Goal: Navigation & Orientation: Find specific page/section

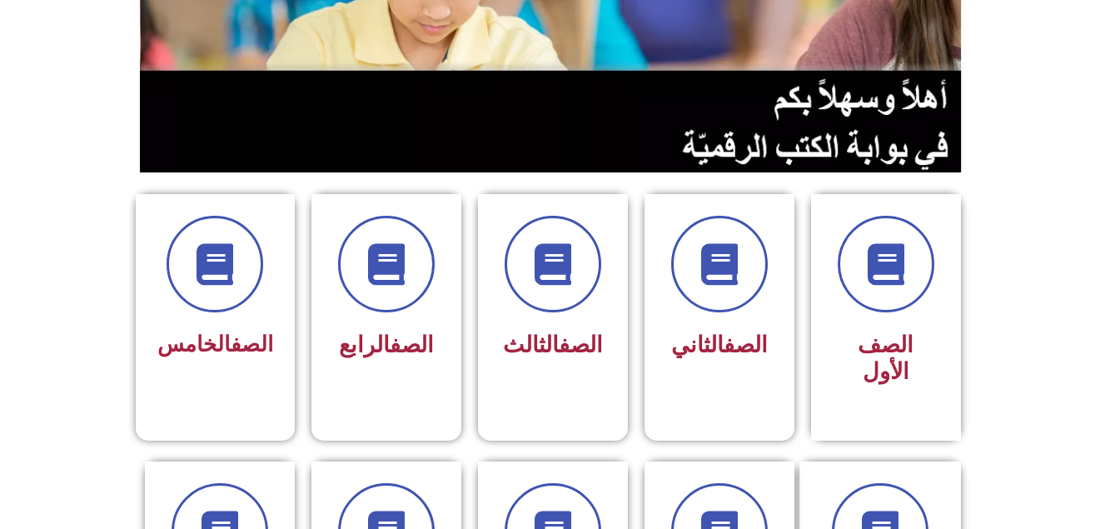
scroll to position [276, 0]
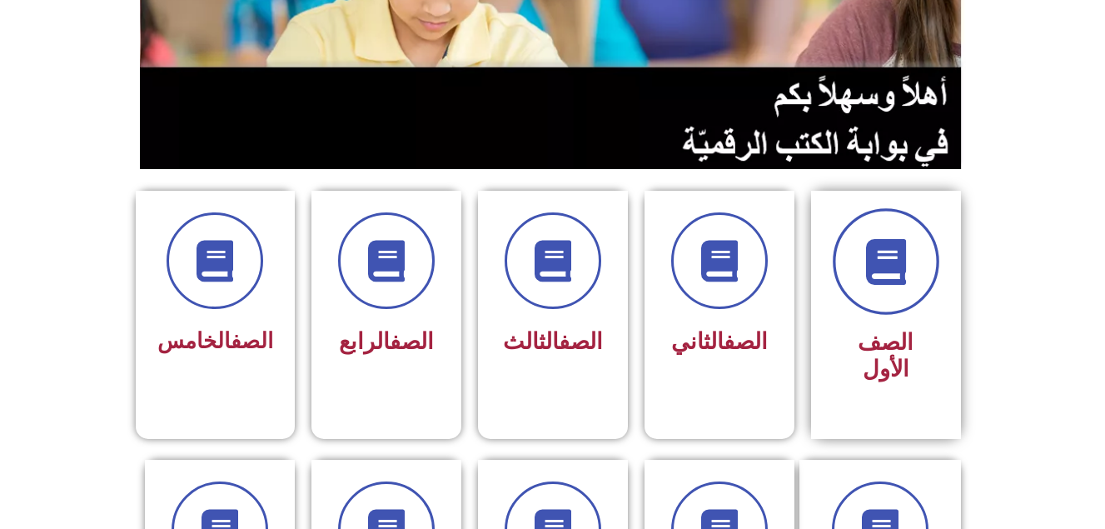
click at [875, 306] on span at bounding box center [886, 261] width 107 height 107
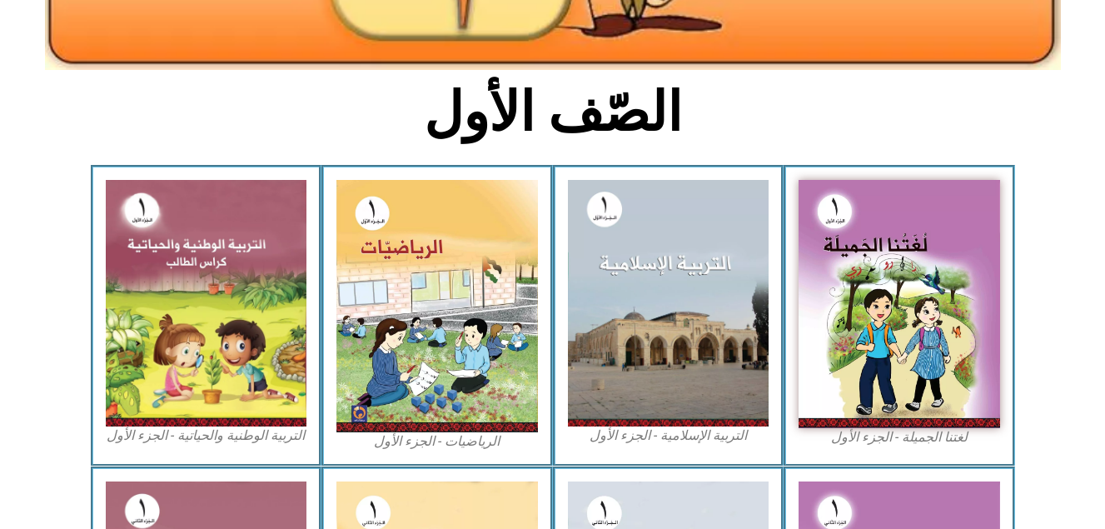
scroll to position [362, 0]
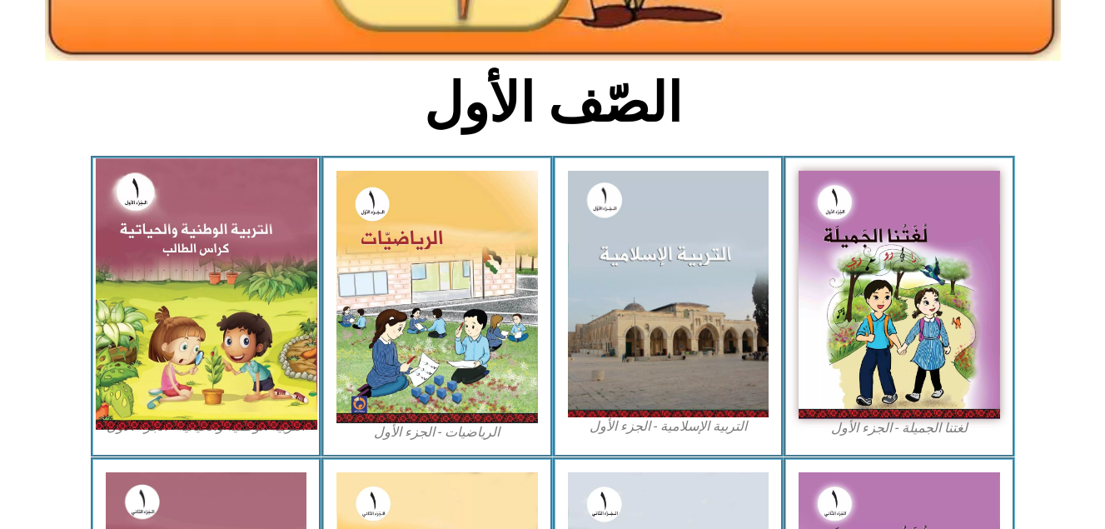
click at [212, 266] on img at bounding box center [205, 293] width 221 height 271
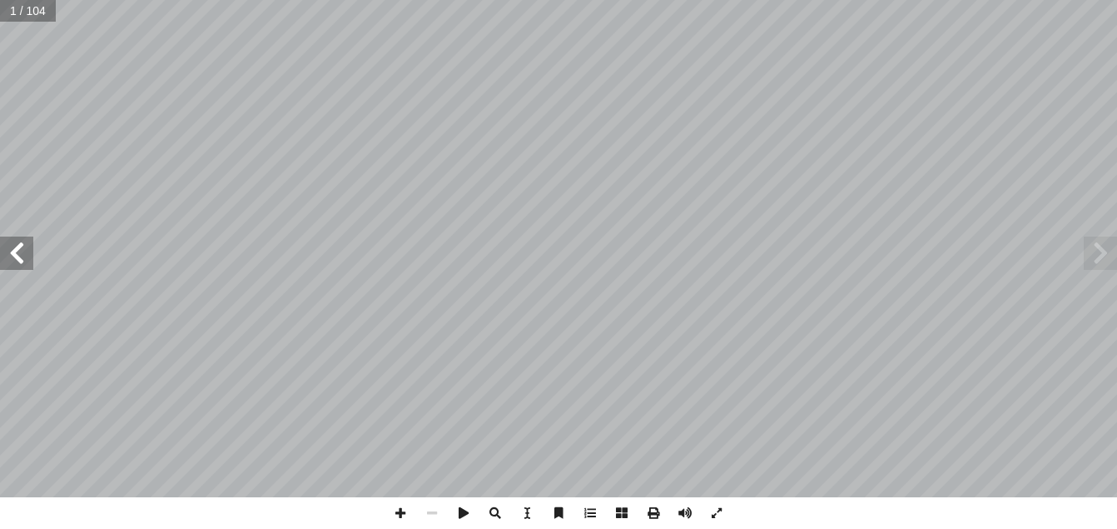
click at [23, 259] on span at bounding box center [16, 252] width 33 height 33
click at [1102, 254] on span at bounding box center [1100, 252] width 33 height 33
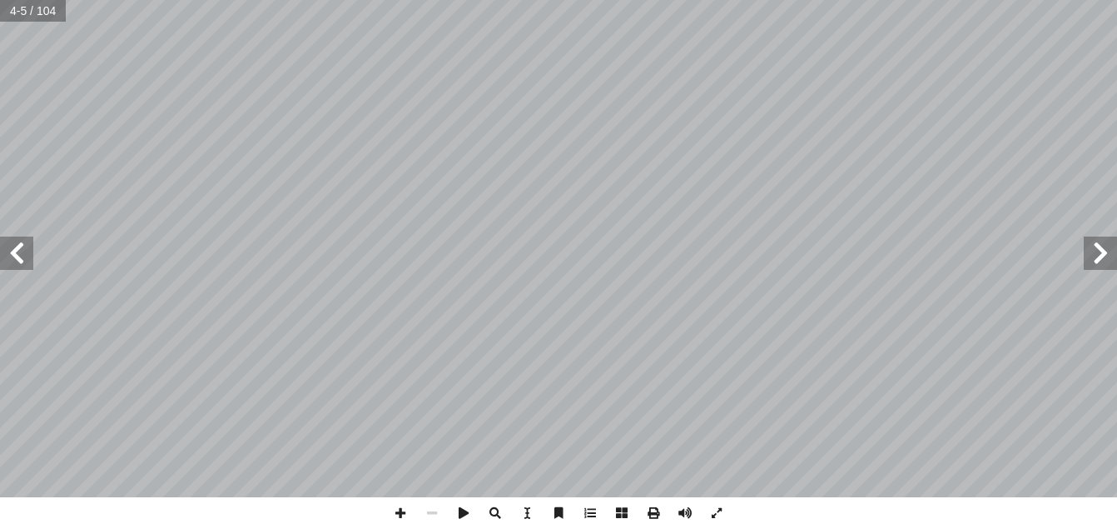
click at [1102, 254] on span at bounding box center [1100, 252] width 33 height 33
click at [26, 244] on span at bounding box center [16, 252] width 33 height 33
click at [399, 518] on span at bounding box center [401, 513] width 32 height 32
click at [397, 506] on span at bounding box center [401, 513] width 32 height 32
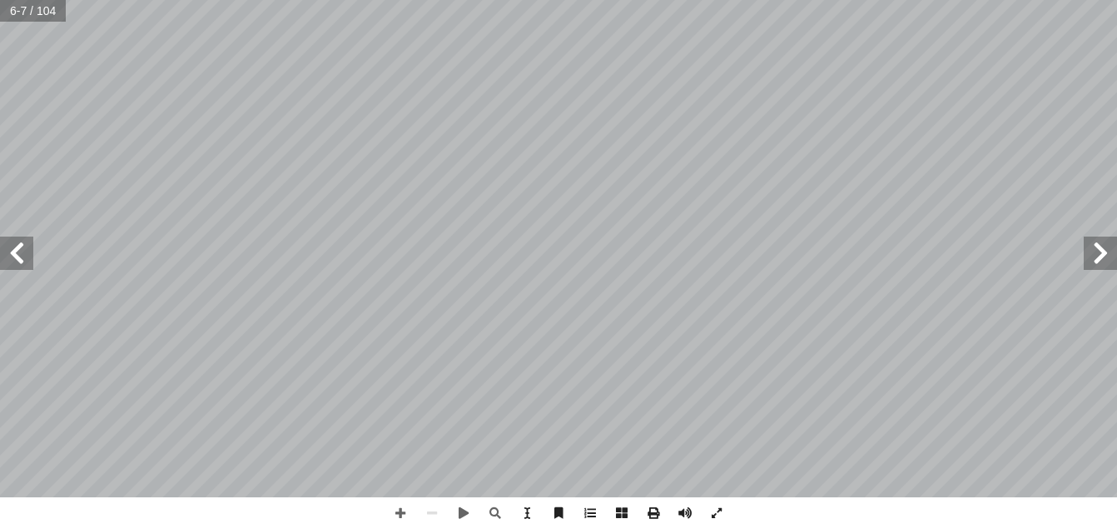
click at [16, 257] on span at bounding box center [16, 252] width 33 height 33
click at [391, 507] on span at bounding box center [401, 513] width 32 height 32
click at [17, 247] on span at bounding box center [16, 252] width 33 height 33
